Goal: Information Seeking & Learning: Learn about a topic

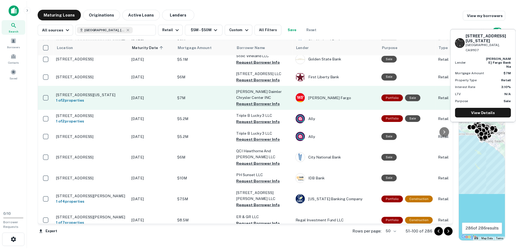
scroll to position [33, 0]
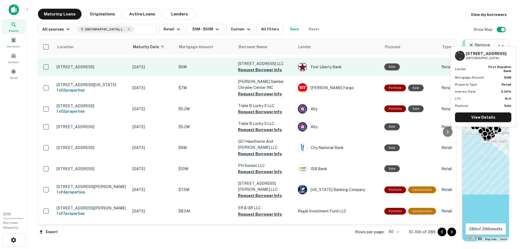
click at [92, 64] on p "[STREET_ADDRESS]" at bounding box center [92, 66] width 70 height 5
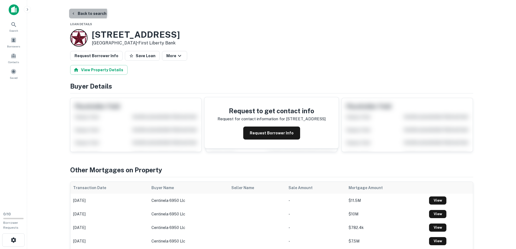
click at [86, 13] on button "Back to search" at bounding box center [89, 14] width 40 height 10
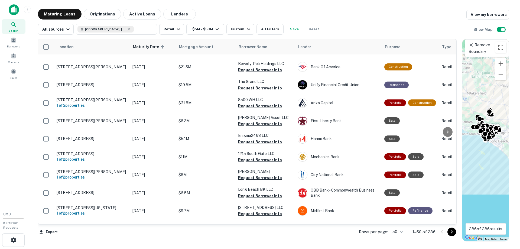
scroll to position [43, 0]
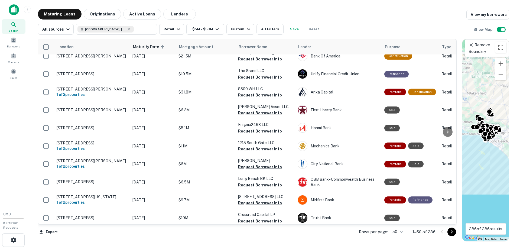
click at [451, 231] on icon "Go to next page" at bounding box center [452, 232] width 7 height 7
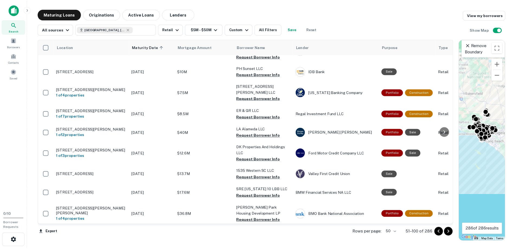
scroll to position [141, 0]
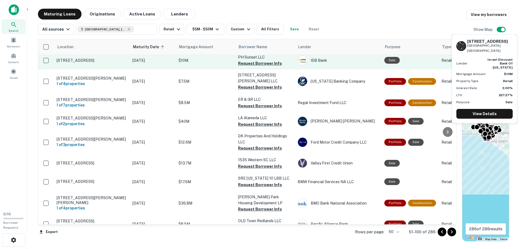
click at [78, 58] on p "[STREET_ADDRESS]" at bounding box center [92, 60] width 70 height 5
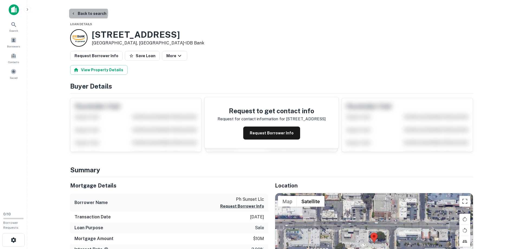
click at [88, 13] on button "Back to search" at bounding box center [89, 14] width 40 height 10
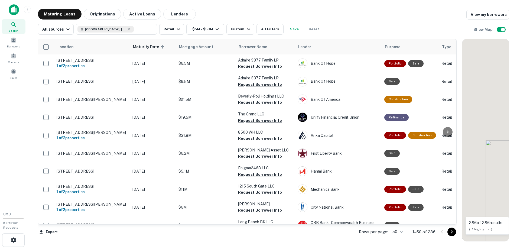
scroll to position [141, 0]
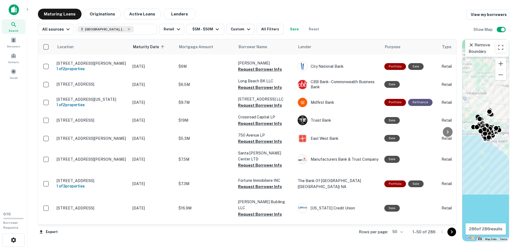
click at [451, 232] on icon "Go to next page" at bounding box center [452, 232] width 7 height 7
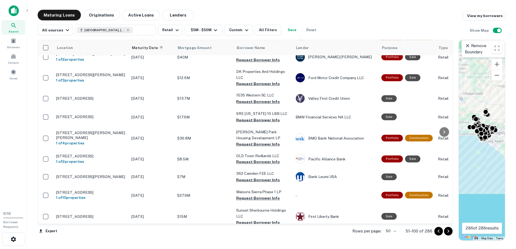
scroll to position [195, 0]
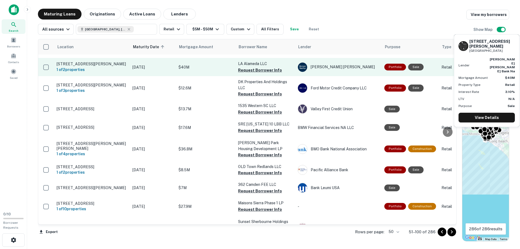
click at [94, 63] on p "[STREET_ADDRESS][PERSON_NAME]" at bounding box center [92, 64] width 70 height 5
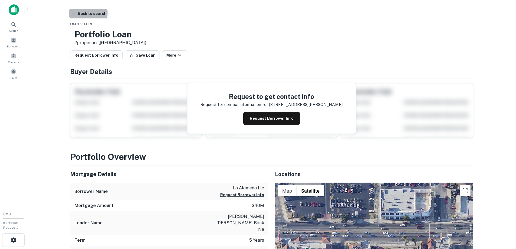
click at [88, 13] on button "Back to search" at bounding box center [89, 14] width 40 height 10
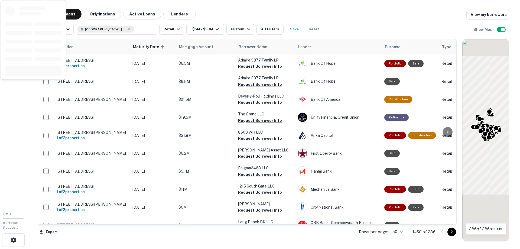
scroll to position [195, 0]
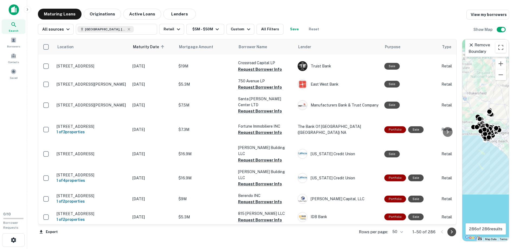
click at [452, 233] on icon "Go to next page" at bounding box center [452, 231] width 2 height 3
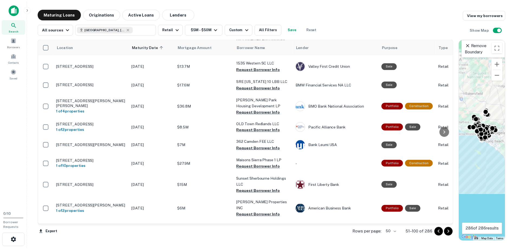
scroll to position [238, 0]
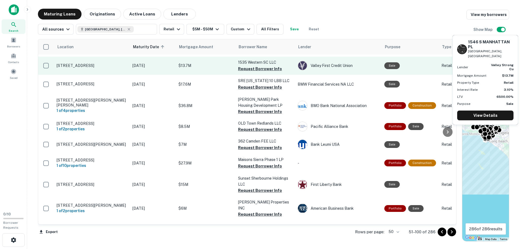
click at [68, 67] on p "[STREET_ADDRESS]" at bounding box center [92, 65] width 70 height 5
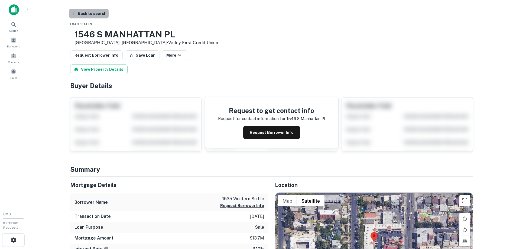
click at [90, 14] on button "Back to search" at bounding box center [89, 14] width 40 height 10
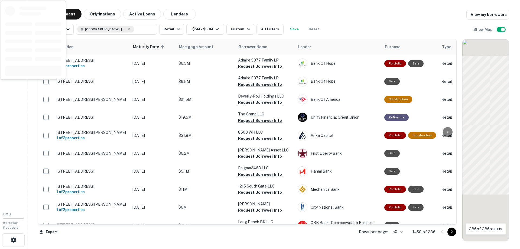
scroll to position [238, 0]
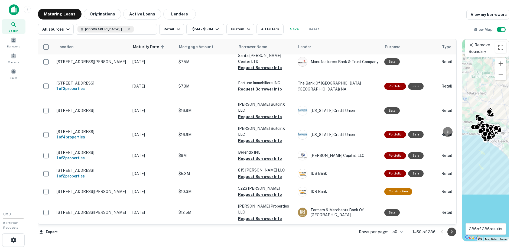
click at [452, 232] on icon "Go to next page" at bounding box center [452, 232] width 7 height 7
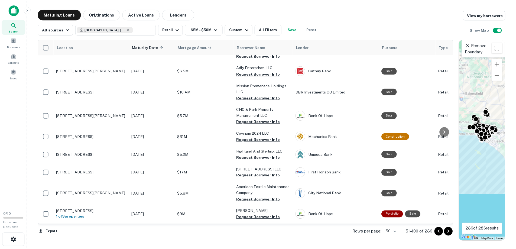
scroll to position [444, 0]
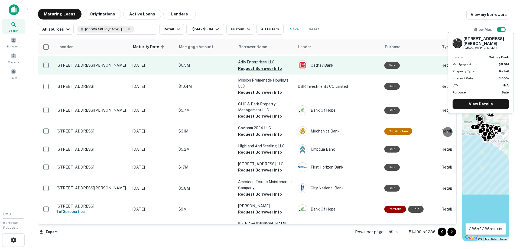
click at [73, 67] on p "[STREET_ADDRESS][PERSON_NAME]" at bounding box center [92, 65] width 70 height 5
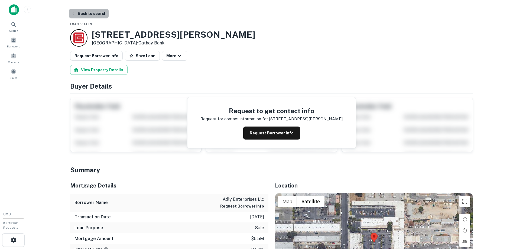
click at [89, 13] on button "Back to search" at bounding box center [89, 14] width 40 height 10
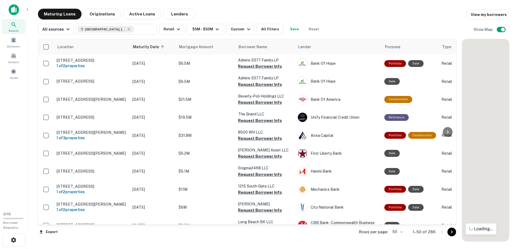
scroll to position [444, 0]
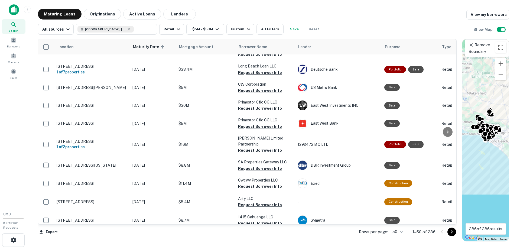
click at [452, 232] on icon "Go to next page" at bounding box center [452, 231] width 2 height 3
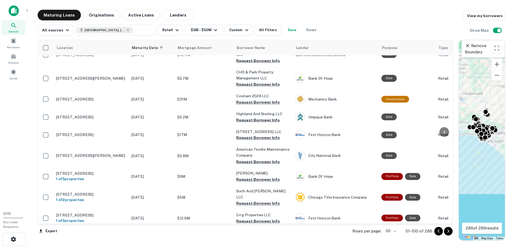
scroll to position [488, 0]
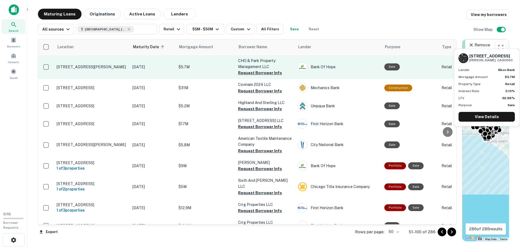
click at [72, 67] on p "[STREET_ADDRESS][PERSON_NAME]" at bounding box center [92, 66] width 70 height 5
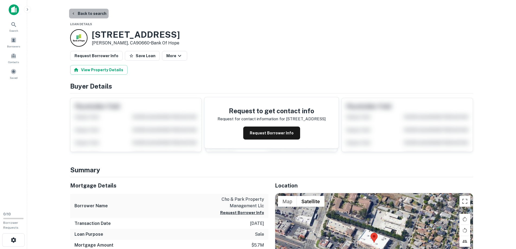
click at [95, 14] on button "Back to search" at bounding box center [89, 14] width 40 height 10
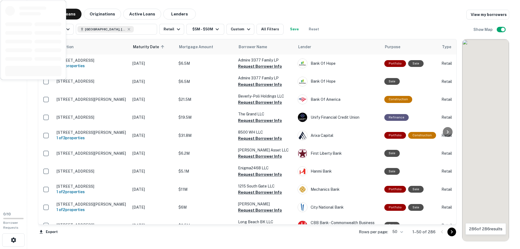
scroll to position [488, 0]
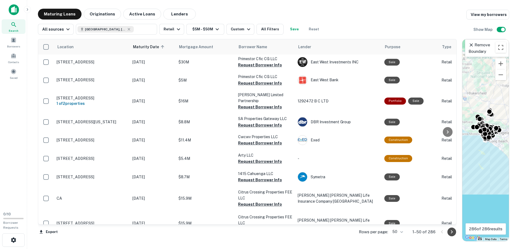
click at [452, 232] on icon "Go to next page" at bounding box center [452, 231] width 2 height 3
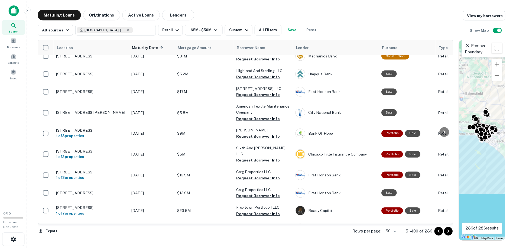
scroll to position [531, 0]
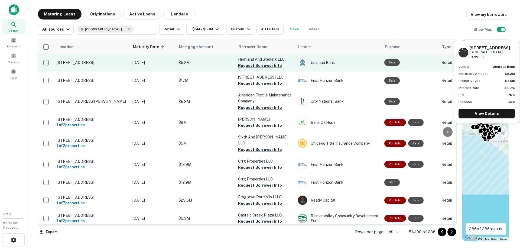
click at [76, 65] on p "[STREET_ADDRESS]" at bounding box center [92, 62] width 70 height 5
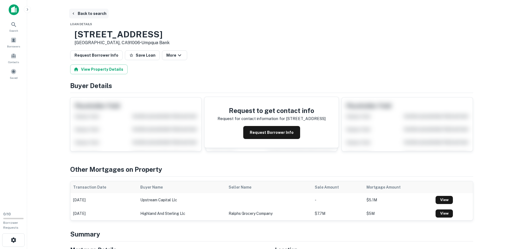
click at [94, 11] on button "Back to search" at bounding box center [89, 14] width 40 height 10
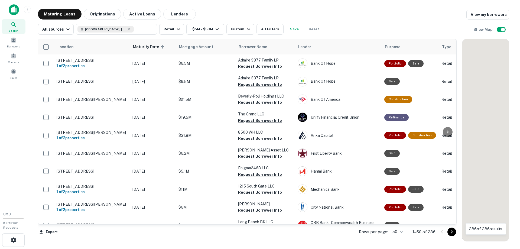
scroll to position [531, 0]
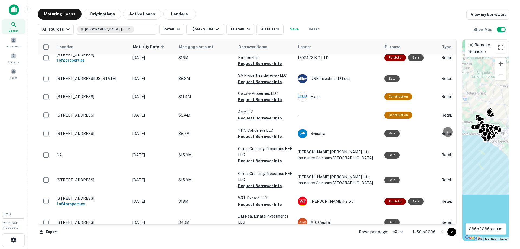
click at [452, 231] on icon "Go to next page" at bounding box center [452, 231] width 2 height 3
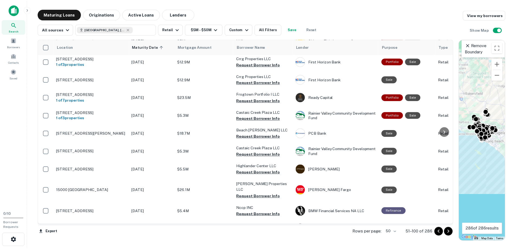
scroll to position [639, 0]
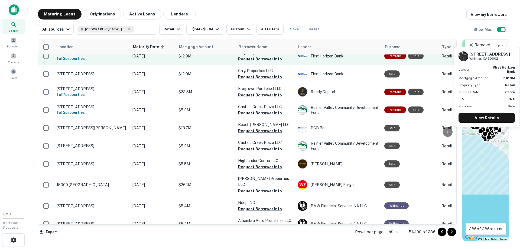
click at [73, 56] on p "[STREET_ADDRESS]" at bounding box center [92, 53] width 70 height 5
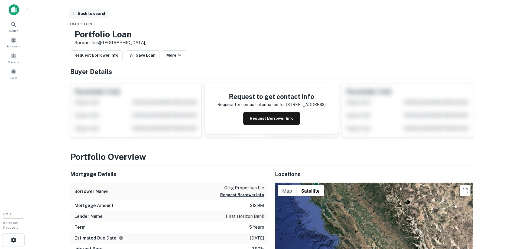
click at [87, 13] on button "Back to search" at bounding box center [89, 14] width 40 height 10
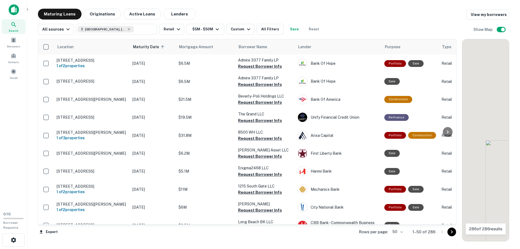
scroll to position [639, 0]
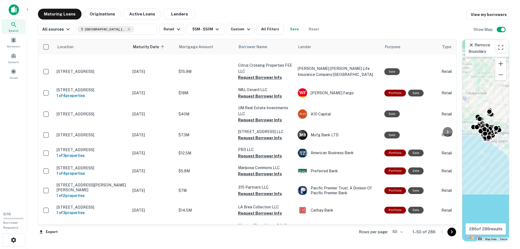
click at [453, 232] on icon "Go to next page" at bounding box center [452, 232] width 7 height 7
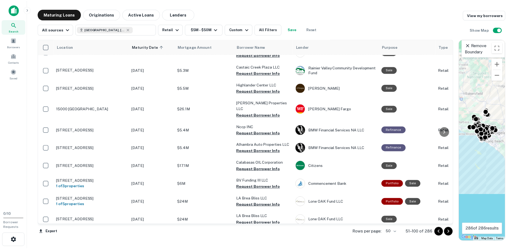
scroll to position [726, 0]
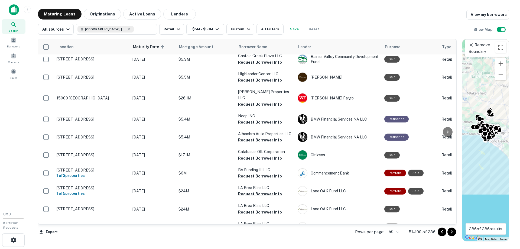
click at [453, 216] on div at bounding box center [447, 131] width 11 height 185
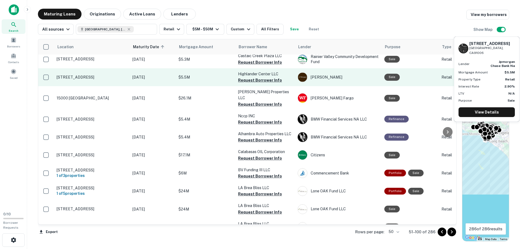
click at [89, 80] on p "[STREET_ADDRESS]" at bounding box center [92, 77] width 70 height 5
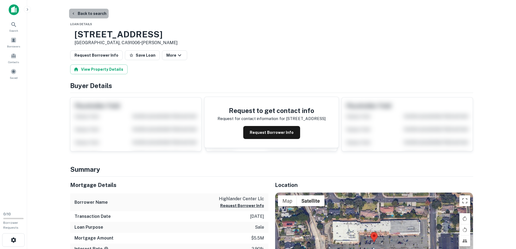
click at [90, 12] on button "Back to search" at bounding box center [89, 14] width 40 height 10
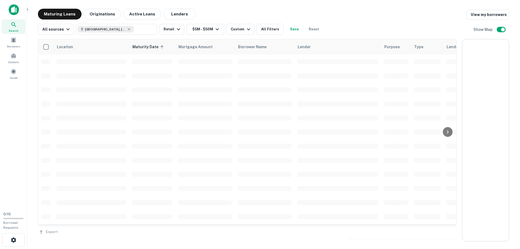
scroll to position [722, 0]
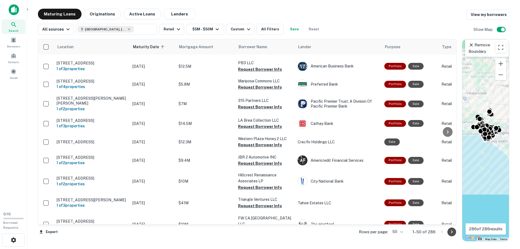
click at [453, 232] on icon "Go to next page" at bounding box center [452, 232] width 7 height 7
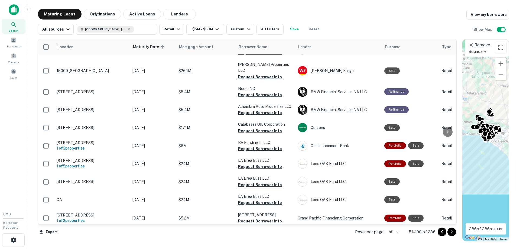
scroll to position [759, 0]
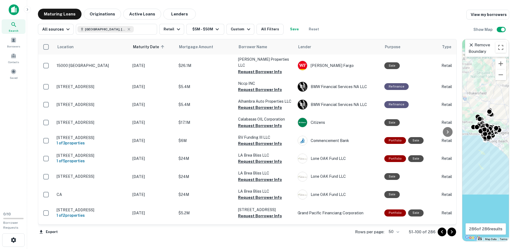
click at [453, 42] on div at bounding box center [447, 131] width 11 height 185
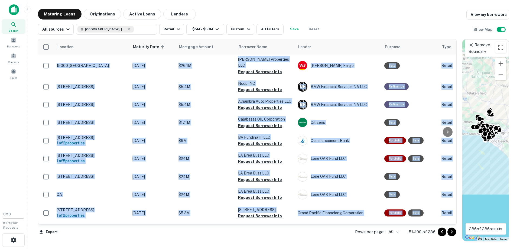
click at [453, 42] on div at bounding box center [447, 131] width 11 height 185
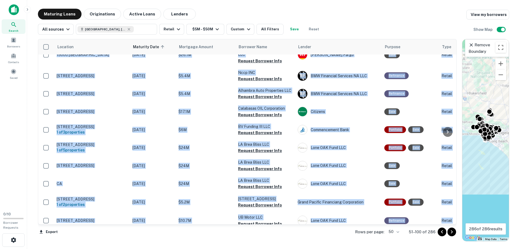
click at [453, 41] on div at bounding box center [447, 131] width 11 height 185
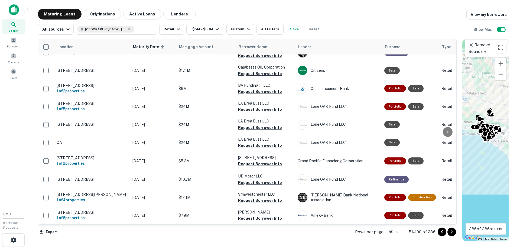
scroll to position [823, 0]
click at [452, 231] on icon "Go to next page" at bounding box center [452, 232] width 7 height 7
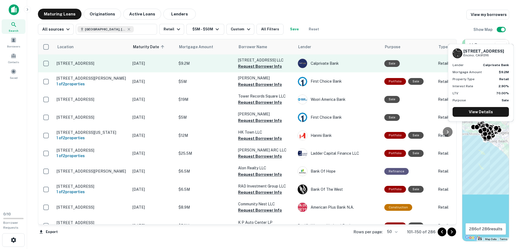
click at [93, 64] on p "[STREET_ADDRESS]" at bounding box center [92, 63] width 70 height 5
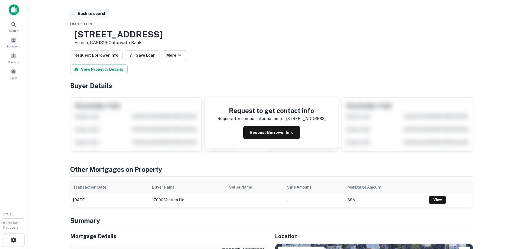
click at [96, 14] on button "Back to search" at bounding box center [89, 14] width 40 height 10
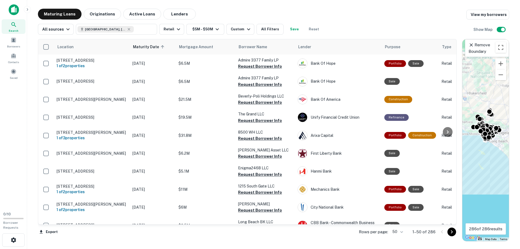
click at [452, 231] on icon "Go to next page" at bounding box center [452, 232] width 7 height 7
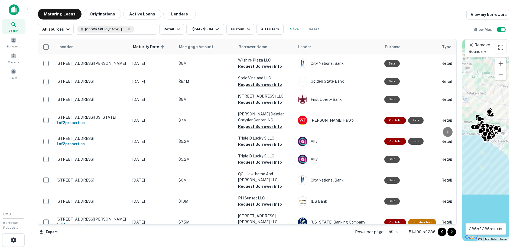
click at [452, 232] on icon "Go to next page" at bounding box center [452, 232] width 7 height 7
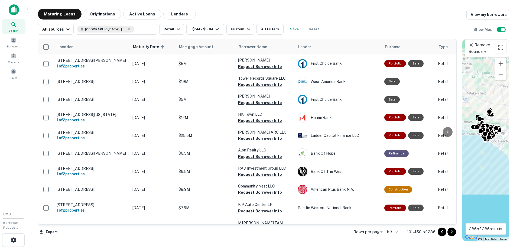
scroll to position [22, 0]
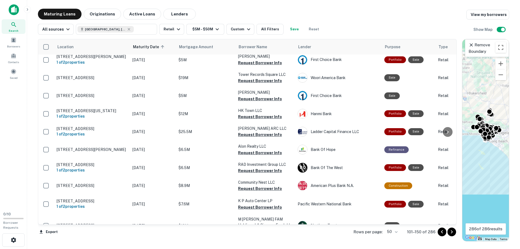
click at [453, 217] on div at bounding box center [447, 131] width 11 height 185
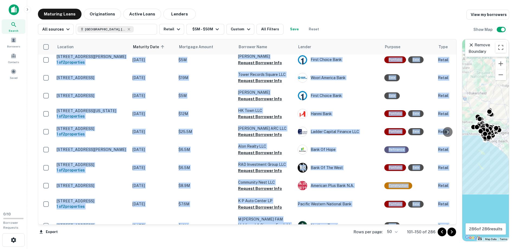
click at [453, 217] on div at bounding box center [447, 131] width 11 height 185
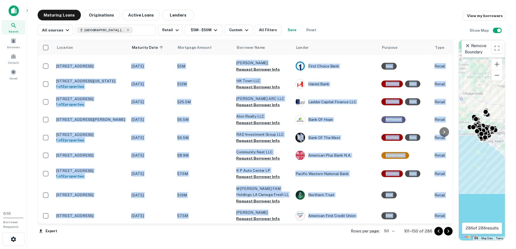
scroll to position [54, 0]
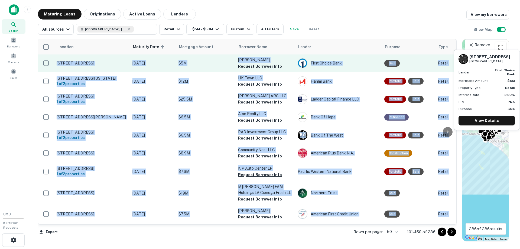
click at [60, 61] on p "[STREET_ADDRESS]" at bounding box center [92, 63] width 70 height 5
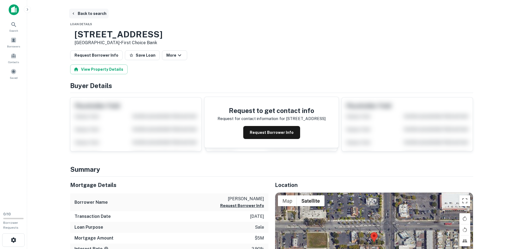
click at [94, 14] on button "Back to search" at bounding box center [89, 14] width 40 height 10
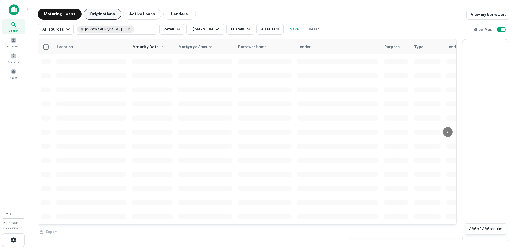
scroll to position [54, 0]
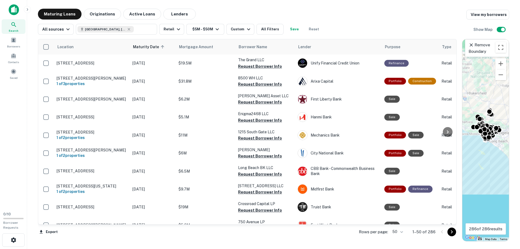
click at [453, 232] on icon "Go to next page" at bounding box center [452, 232] width 7 height 7
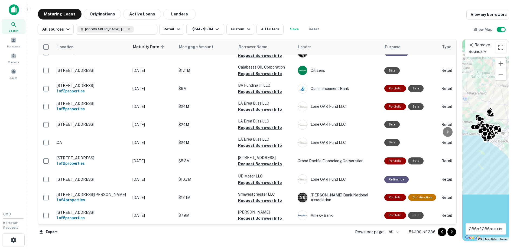
scroll to position [823, 0]
click at [452, 232] on icon "Go to next page" at bounding box center [452, 232] width 7 height 7
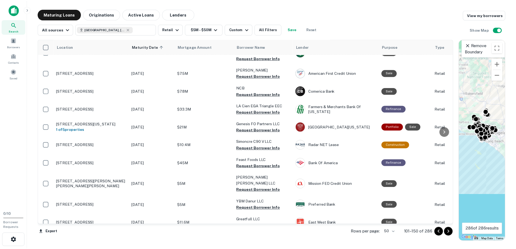
scroll to position [206, 0]
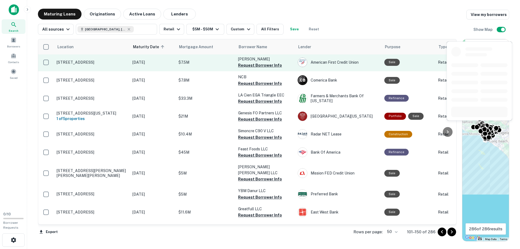
click at [103, 63] on p "[STREET_ADDRESS]" at bounding box center [92, 62] width 70 height 5
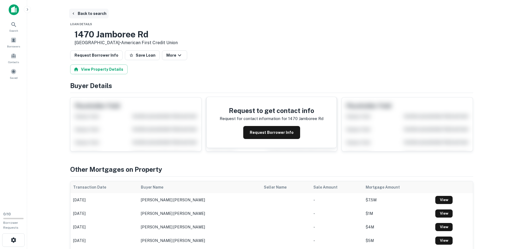
click at [93, 14] on button "Back to search" at bounding box center [89, 14] width 40 height 10
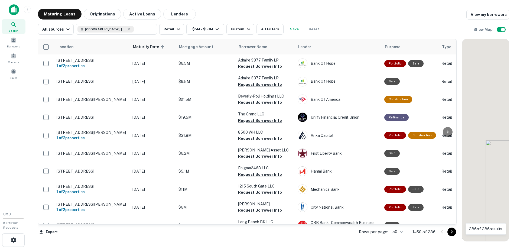
scroll to position [206, 0]
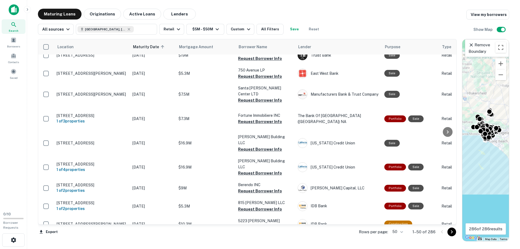
click at [452, 232] on icon "Go to next page" at bounding box center [452, 231] width 2 height 3
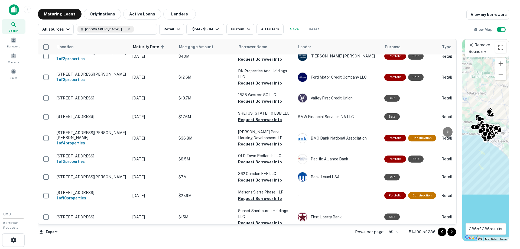
click at [452, 232] on icon "Go to next page" at bounding box center [452, 231] width 2 height 3
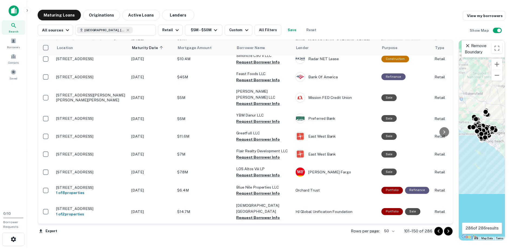
scroll to position [271, 0]
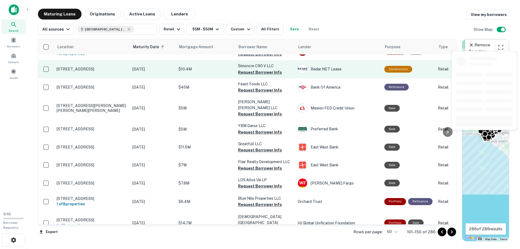
click at [83, 71] on p "[STREET_ADDRESS]" at bounding box center [92, 69] width 70 height 5
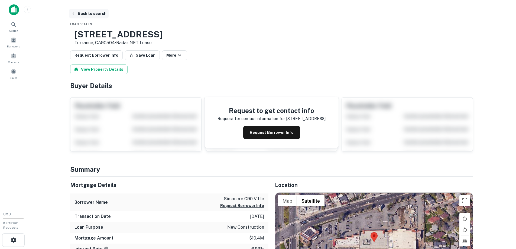
click at [80, 12] on button "Back to search" at bounding box center [89, 14] width 40 height 10
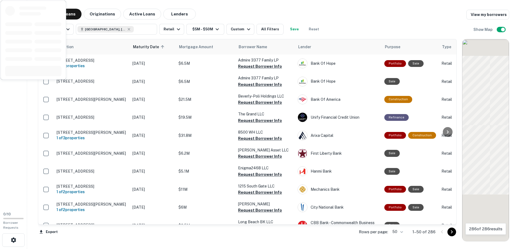
scroll to position [271, 0]
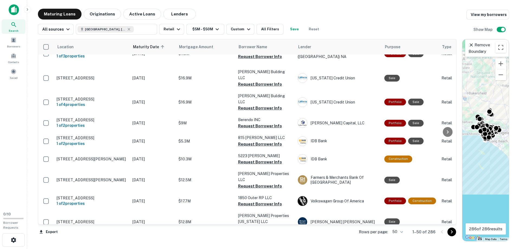
click at [451, 232] on icon "Go to next page" at bounding box center [452, 232] width 7 height 7
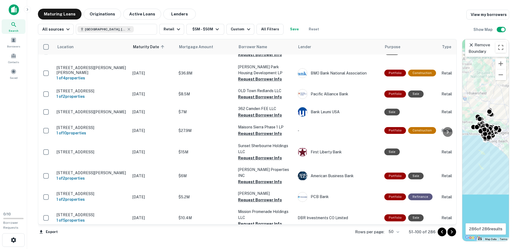
click at [451, 232] on icon "Go to next page" at bounding box center [452, 232] width 7 height 7
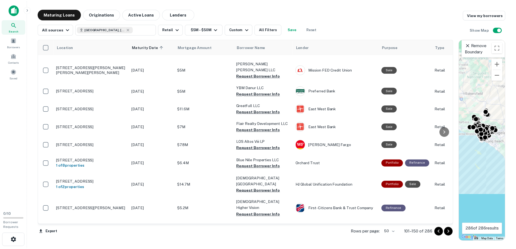
scroll to position [314, 0]
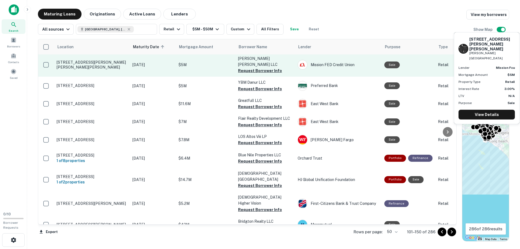
click at [86, 62] on p "[STREET_ADDRESS][PERSON_NAME][PERSON_NAME][PERSON_NAME]" at bounding box center [92, 65] width 70 height 10
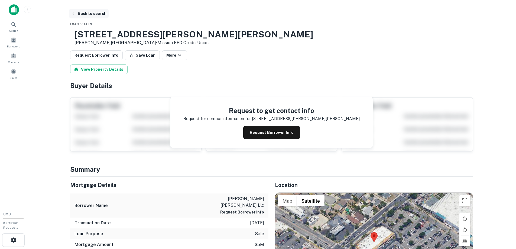
drag, startPoint x: 89, startPoint y: 12, endPoint x: 16, endPoint y: 11, distance: 73.2
click at [89, 12] on button "Back to search" at bounding box center [89, 14] width 40 height 10
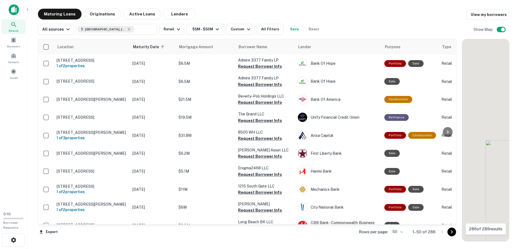
scroll to position [314, 0]
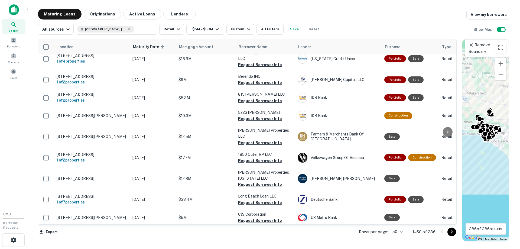
click at [452, 231] on icon "Go to next page" at bounding box center [452, 231] width 2 height 3
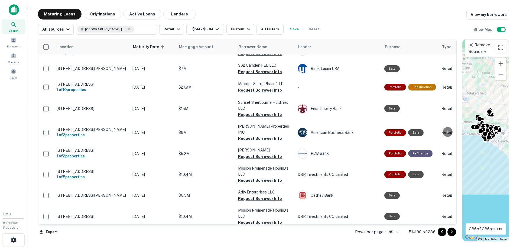
click at [452, 231] on icon "Go to next page" at bounding box center [452, 231] width 2 height 3
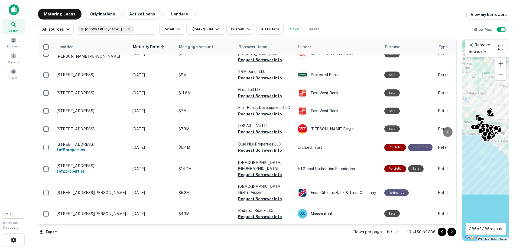
scroll to position [336, 0]
